Goal: Transaction & Acquisition: Purchase product/service

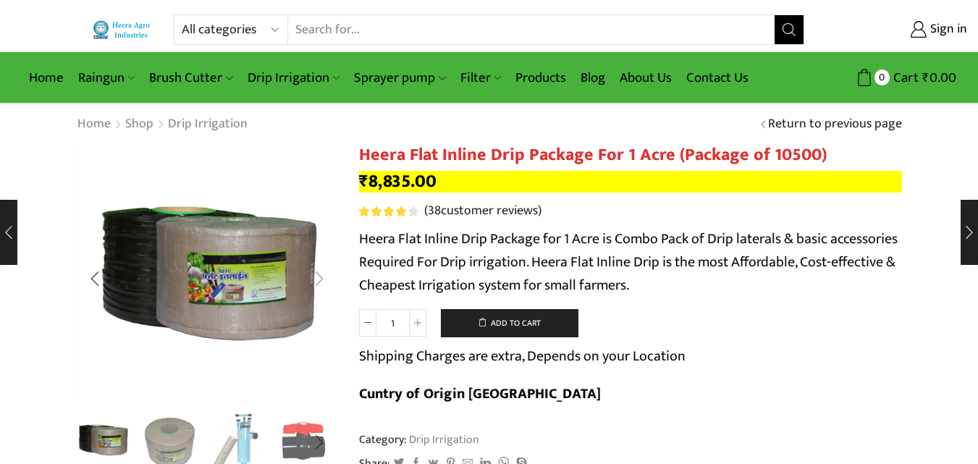
click at [320, 278] on div "Next slide" at bounding box center [319, 279] width 36 height 36
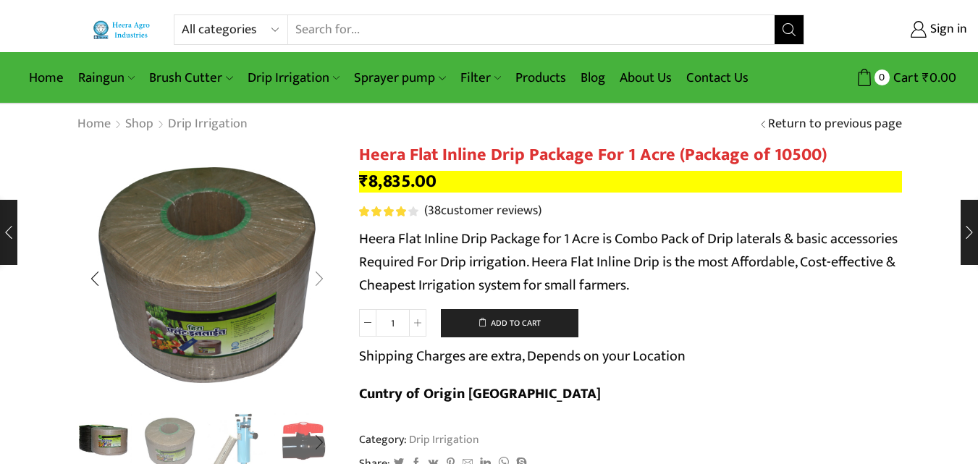
click at [320, 278] on div "Next slide" at bounding box center [319, 279] width 36 height 36
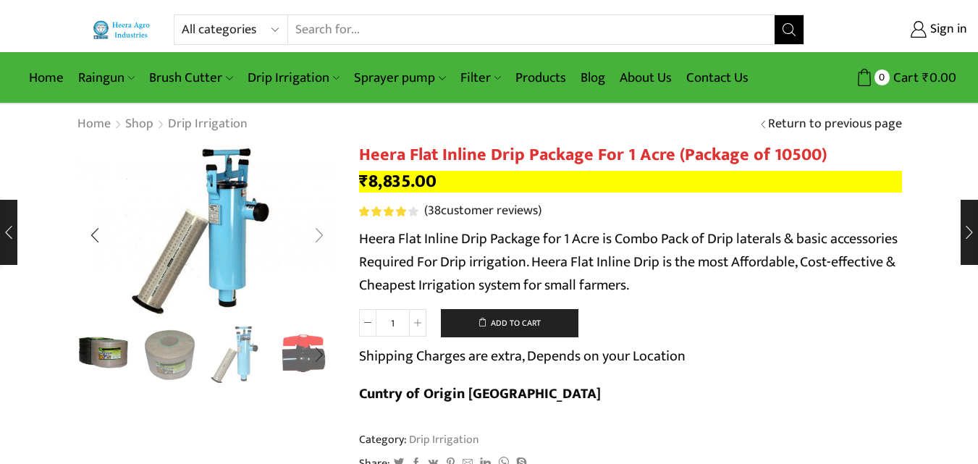
click at [323, 237] on div "Next slide" at bounding box center [319, 235] width 36 height 36
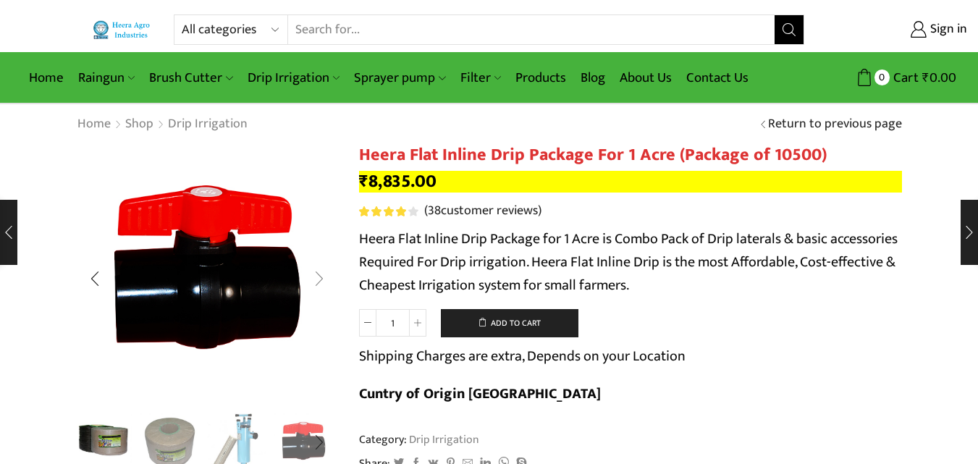
click at [320, 276] on div "Next slide" at bounding box center [319, 279] width 36 height 36
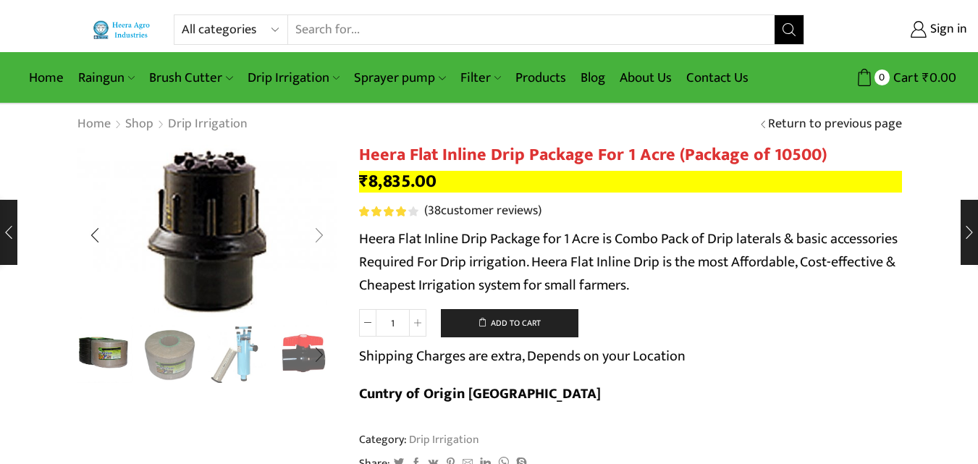
click at [321, 237] on div "Next slide" at bounding box center [319, 235] width 36 height 36
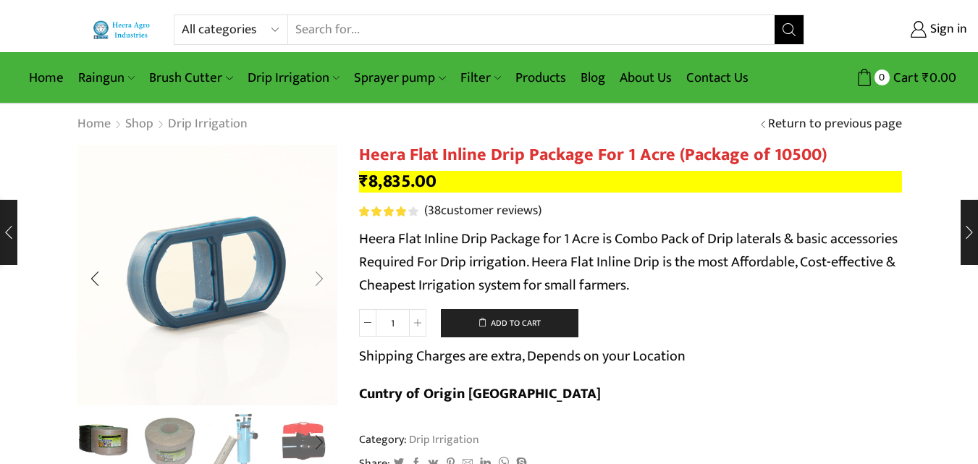
click at [325, 275] on div "Next slide" at bounding box center [319, 279] width 36 height 36
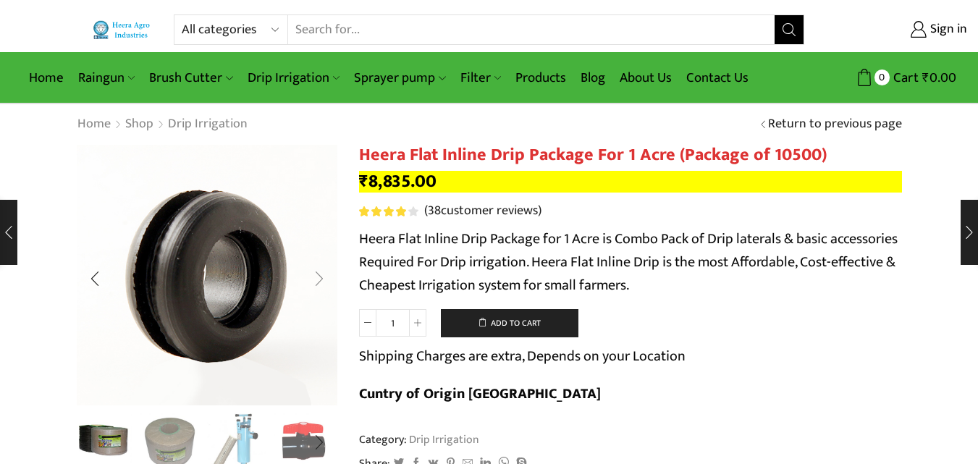
click at [318, 273] on div "Next slide" at bounding box center [319, 279] width 36 height 36
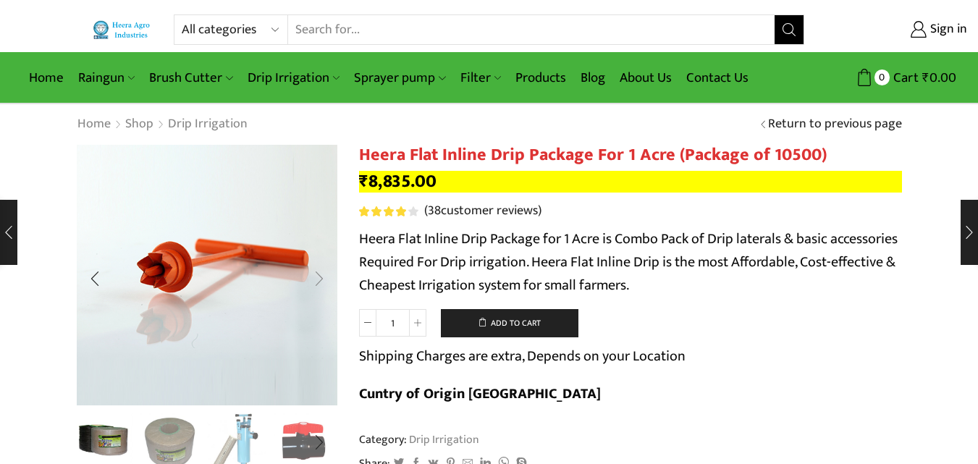
click at [318, 273] on div "Next slide" at bounding box center [319, 279] width 36 height 36
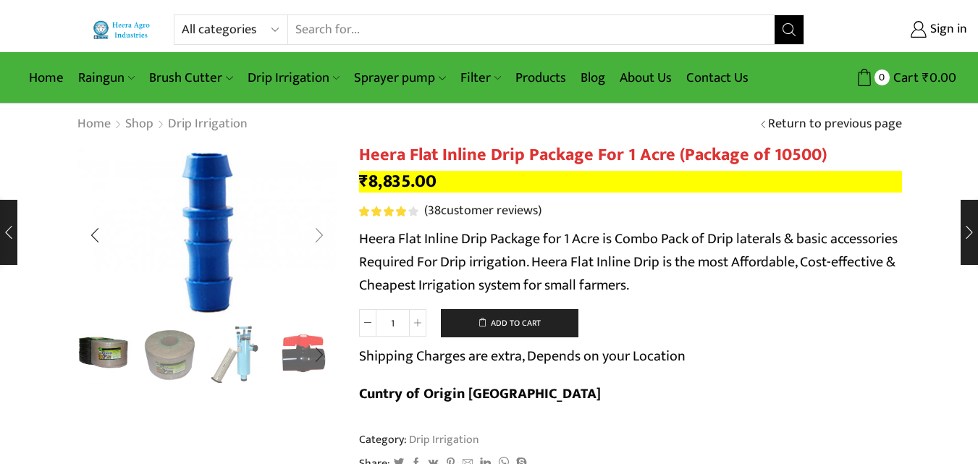
click at [320, 236] on div "Next slide" at bounding box center [319, 235] width 36 height 36
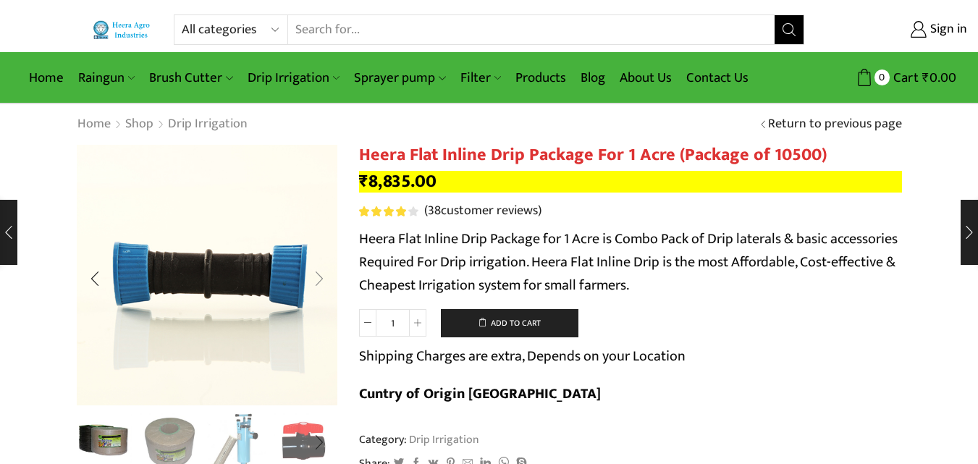
click at [323, 263] on div "Next slide" at bounding box center [319, 279] width 36 height 36
click at [322, 274] on div "Next slide" at bounding box center [319, 279] width 36 height 36
click at [318, 279] on div "Next slide" at bounding box center [319, 279] width 36 height 36
click at [93, 438] on img "1 / 10" at bounding box center [103, 440] width 60 height 60
